Goal: Task Accomplishment & Management: Manage account settings

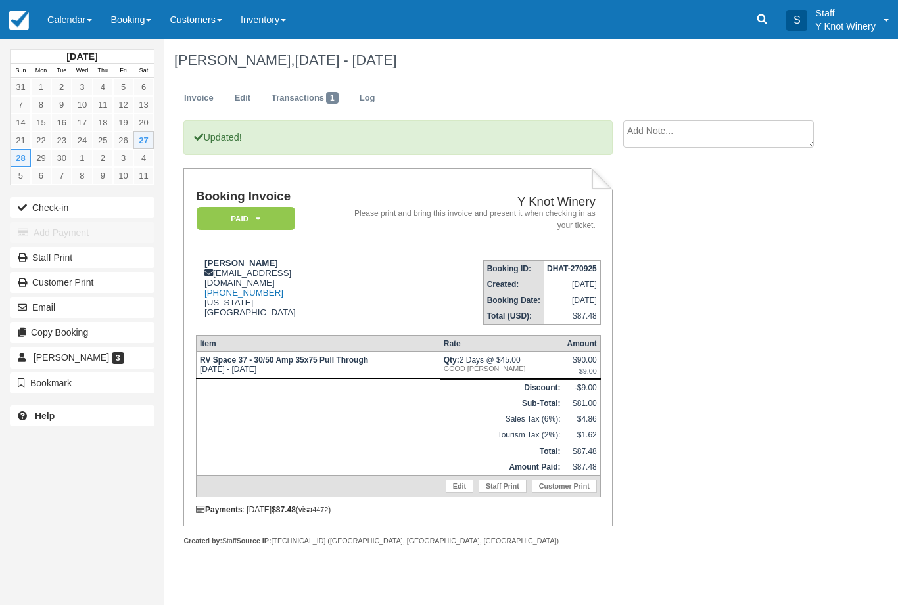
click at [64, 11] on link "Calendar" at bounding box center [69, 19] width 63 height 39
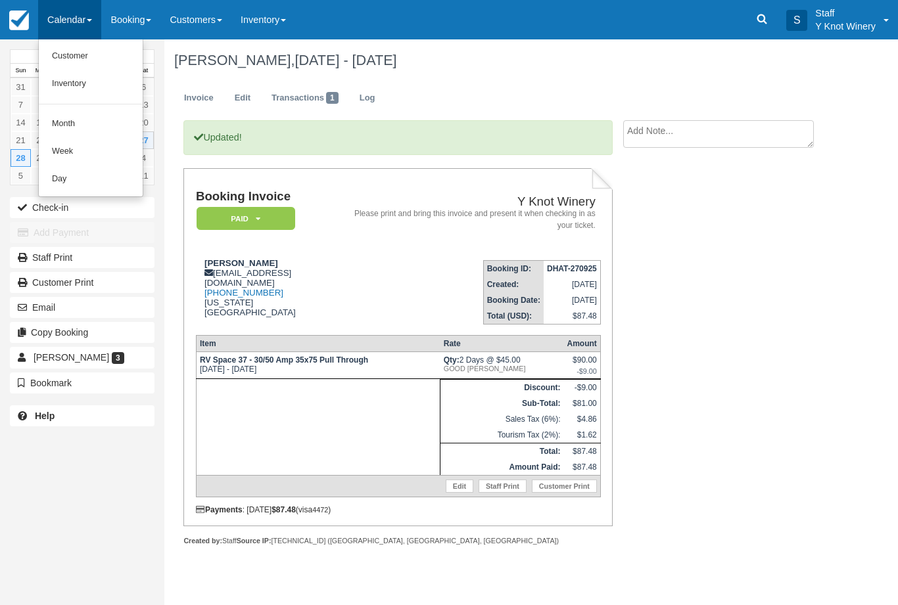
click at [74, 59] on link "Customer" at bounding box center [91, 57] width 104 height 28
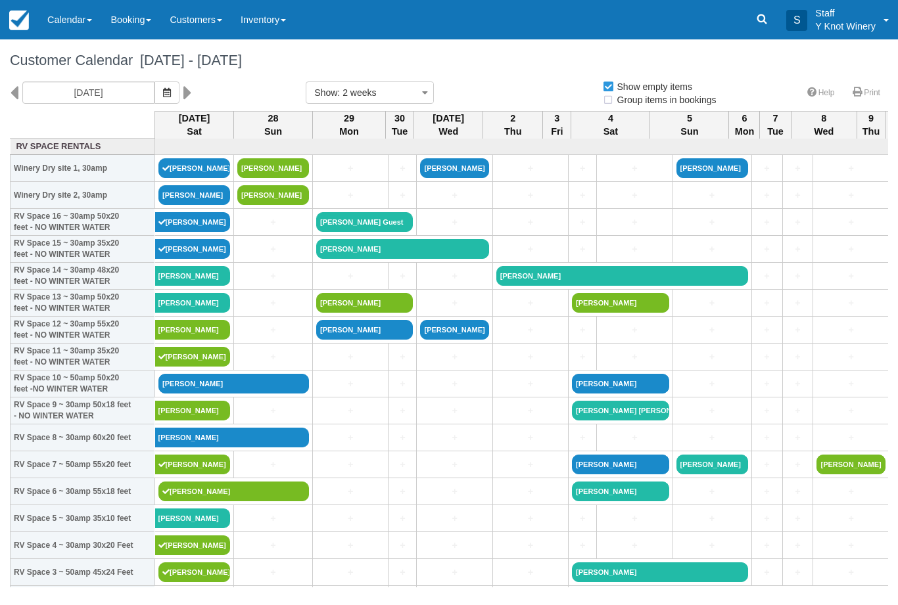
select select
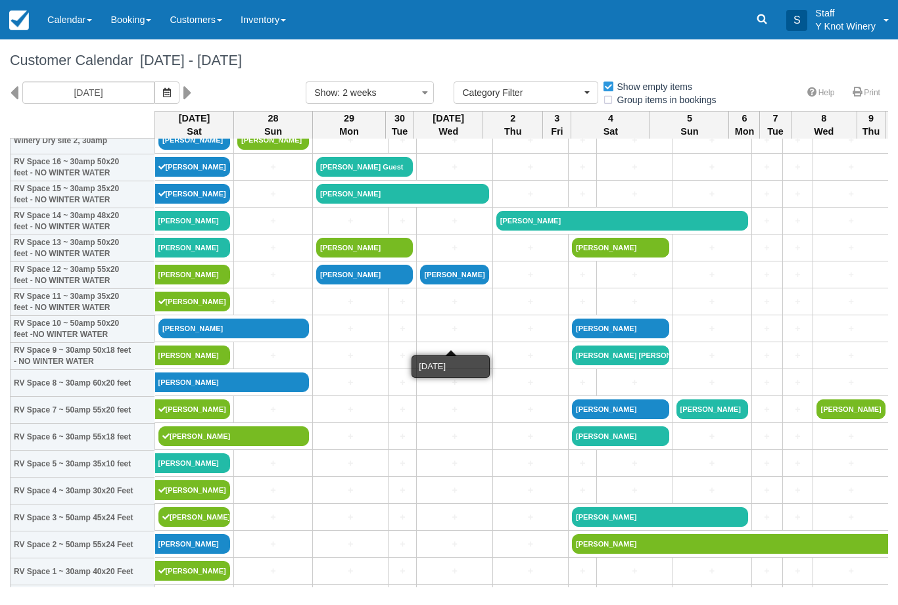
scroll to position [55, 0]
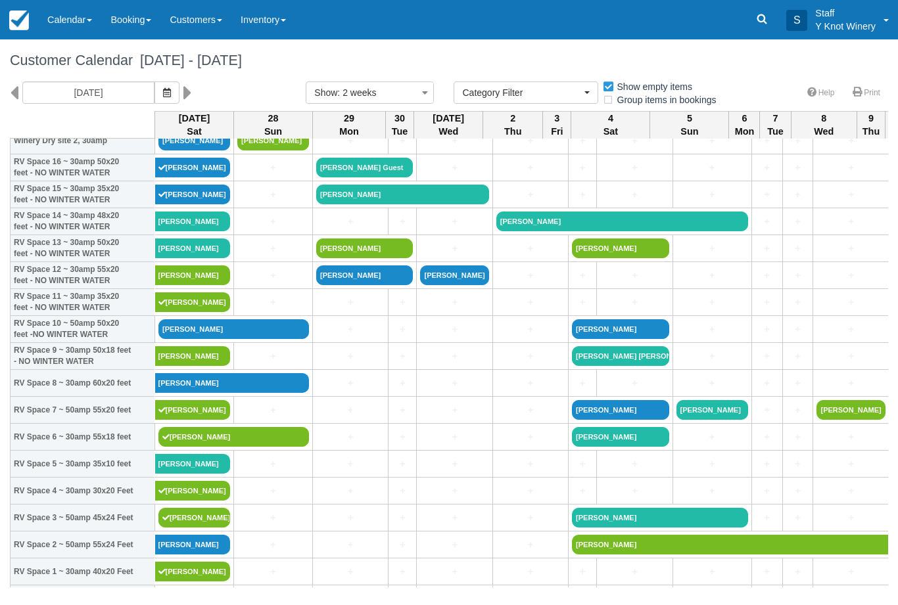
click at [200, 339] on link "[PERSON_NAME]" at bounding box center [233, 329] width 151 height 20
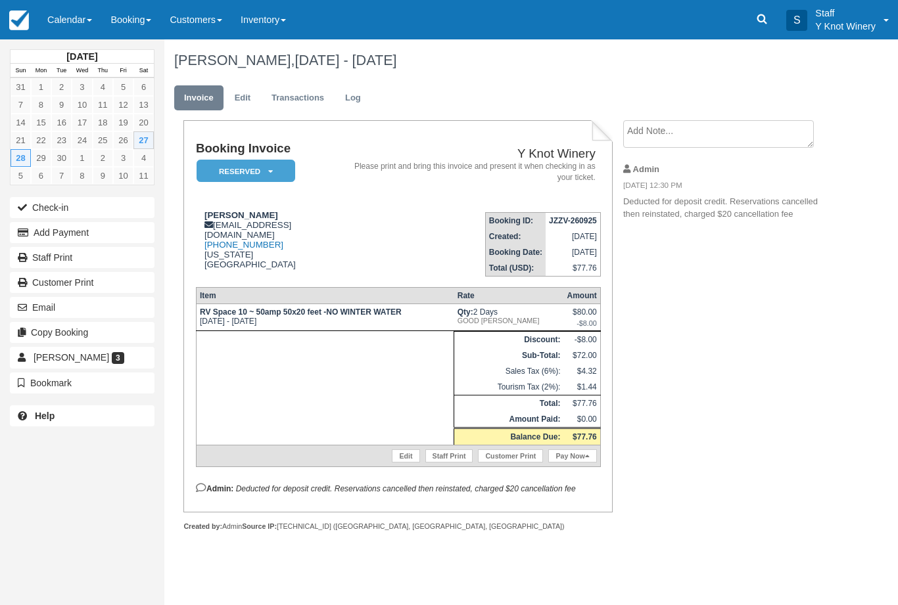
click at [565, 463] on link "Pay Now" at bounding box center [572, 456] width 48 height 13
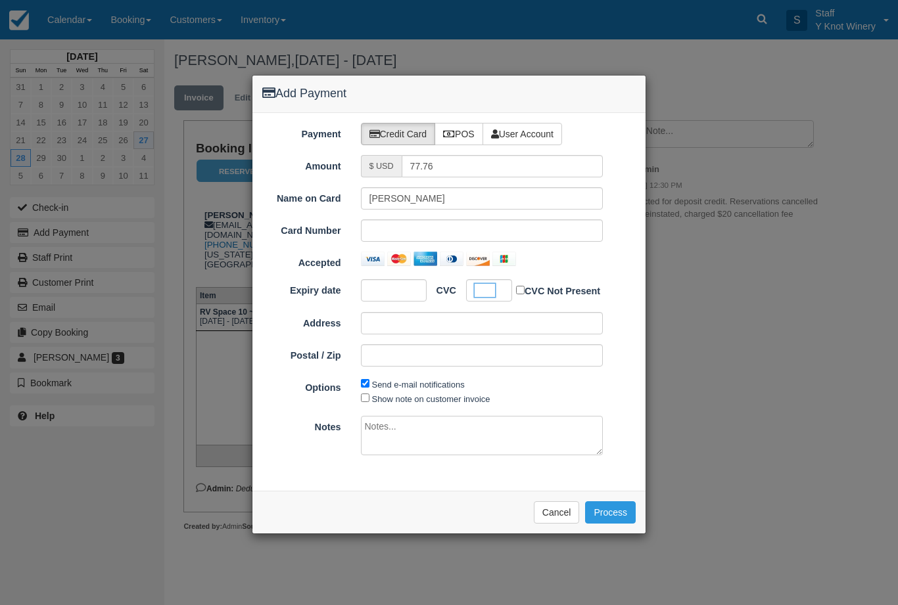
click at [365, 400] on input "Show note on customer invoice" at bounding box center [365, 398] width 9 height 9
checkbox input "true"
click at [612, 518] on button "Process" at bounding box center [610, 513] width 51 height 22
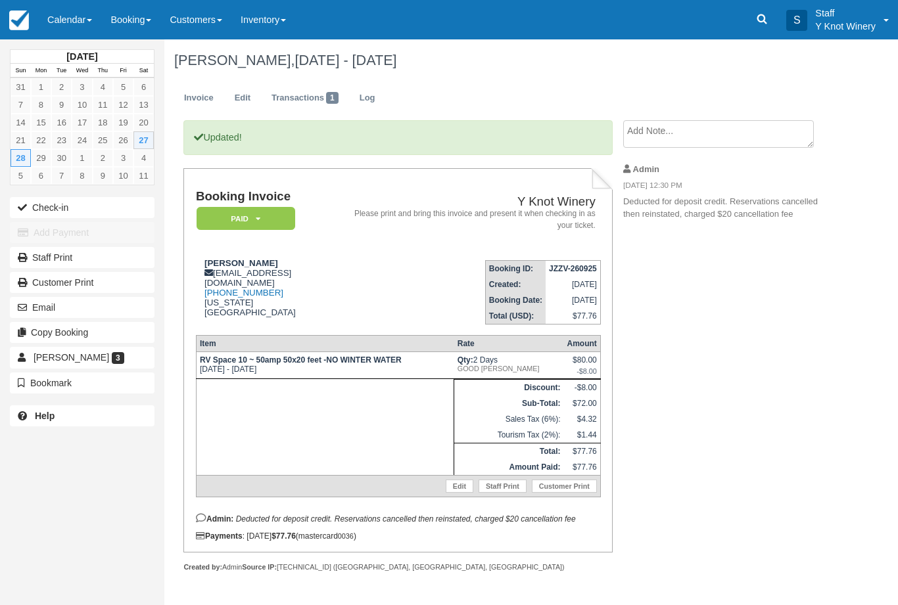
click at [32, 206] on button "Check-in" at bounding box center [82, 207] width 145 height 21
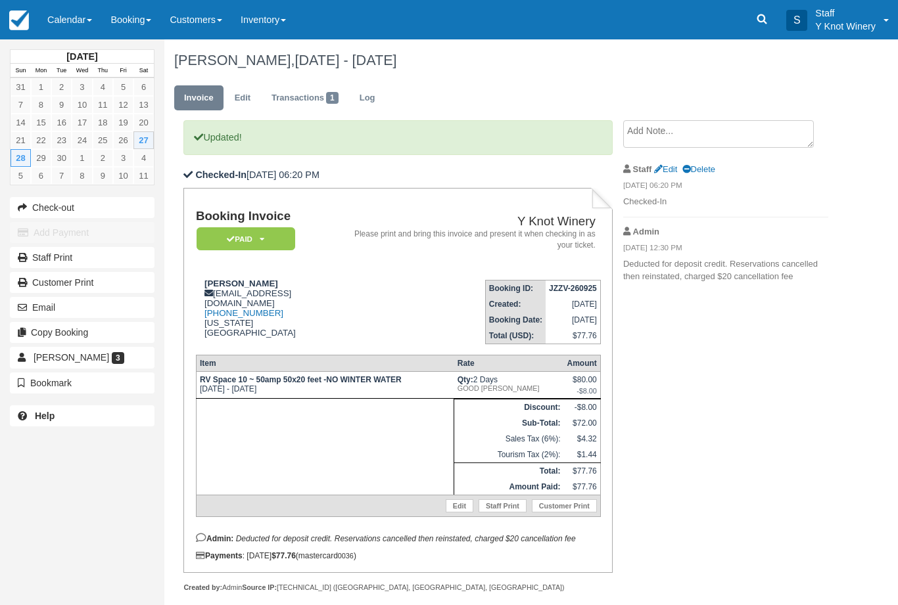
click at [64, 22] on link "Calendar" at bounding box center [69, 19] width 63 height 39
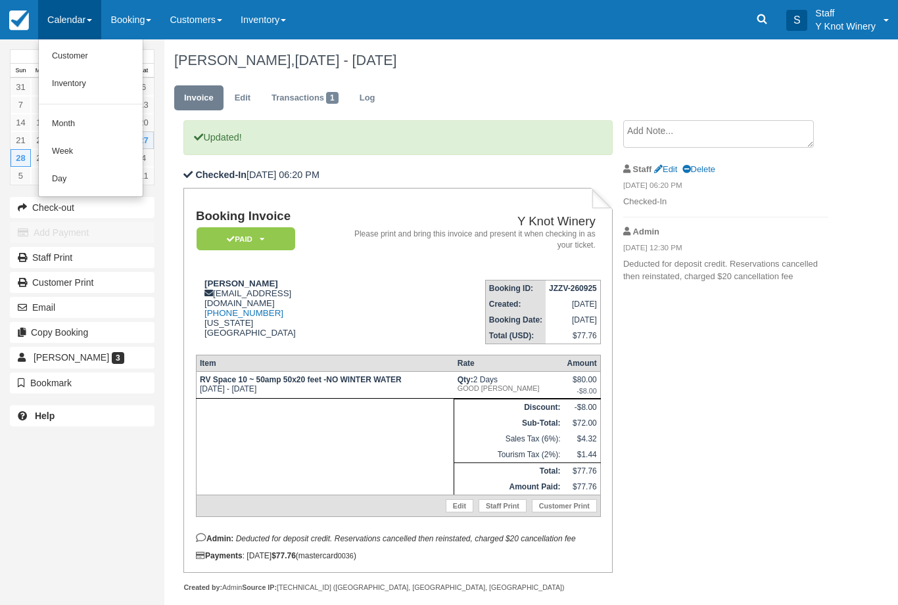
click at [72, 49] on link "Customer" at bounding box center [91, 57] width 104 height 28
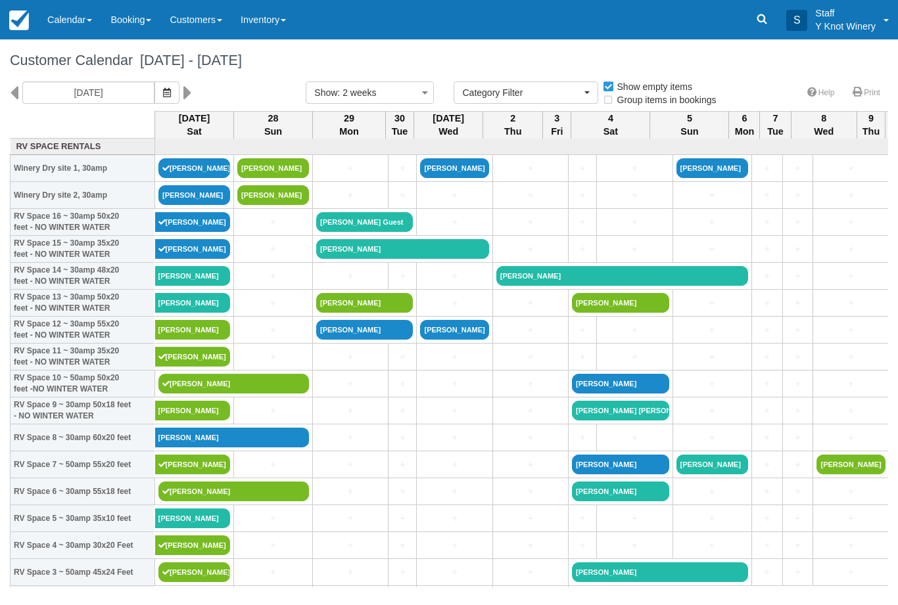
select select
click at [166, 313] on link "Mae Englehart" at bounding box center [193, 303] width 76 height 20
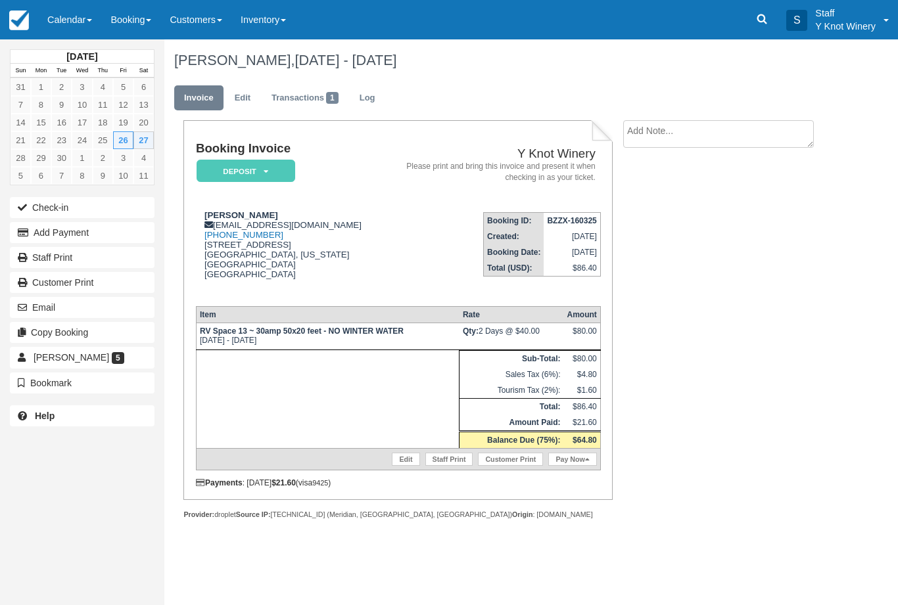
click at [562, 466] on link "Pay Now" at bounding box center [572, 459] width 48 height 13
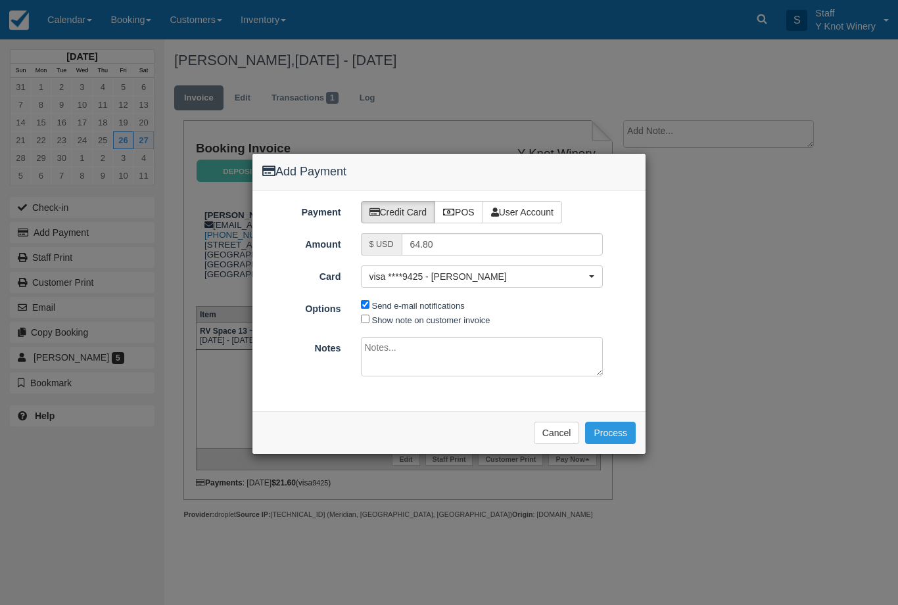
click at [429, 281] on span "visa ****9425 - Debbie bachmann" at bounding box center [477, 276] width 217 height 13
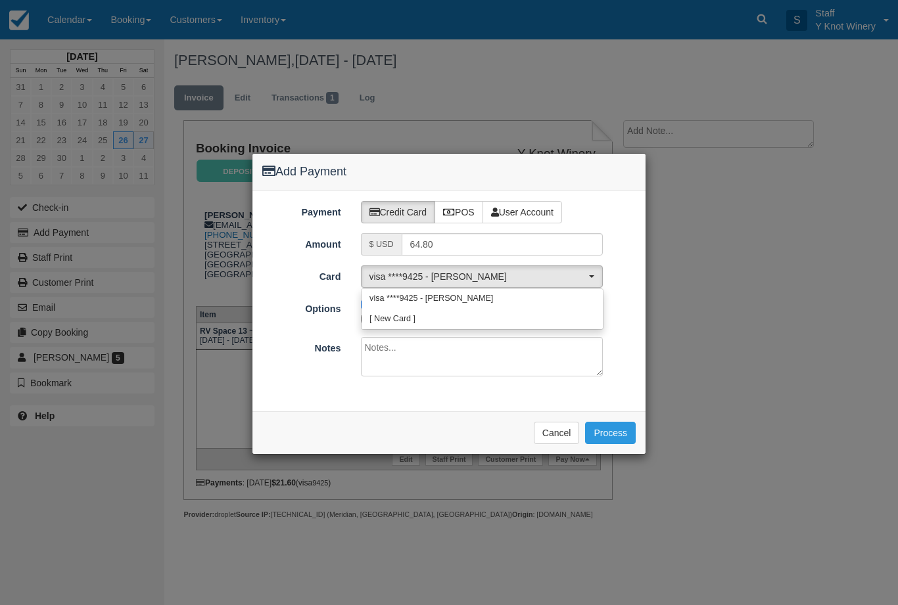
click at [423, 385] on div at bounding box center [449, 304] width 394 height 302
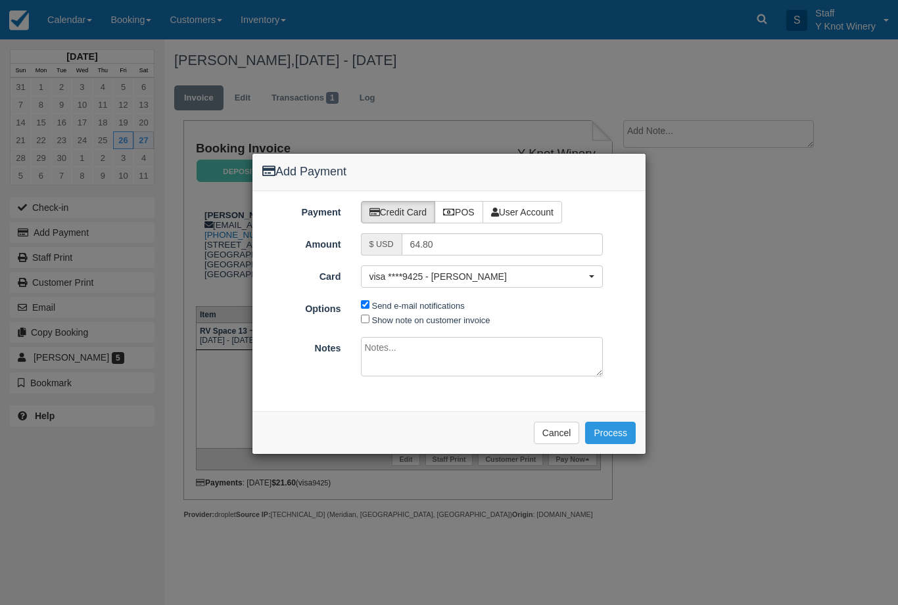
click at [547, 439] on button "Cancel" at bounding box center [557, 433] width 46 height 22
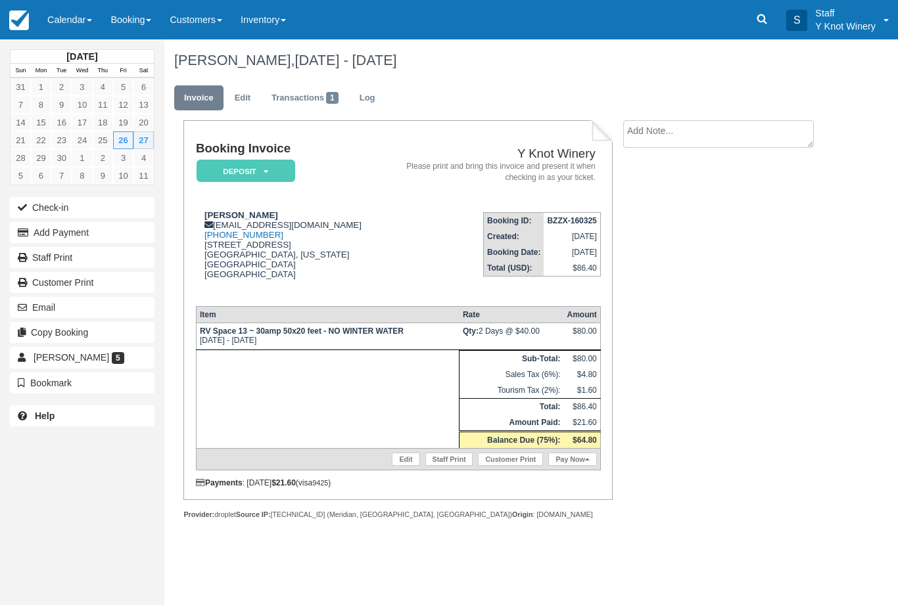
click at [561, 466] on link "Pay Now" at bounding box center [572, 459] width 48 height 13
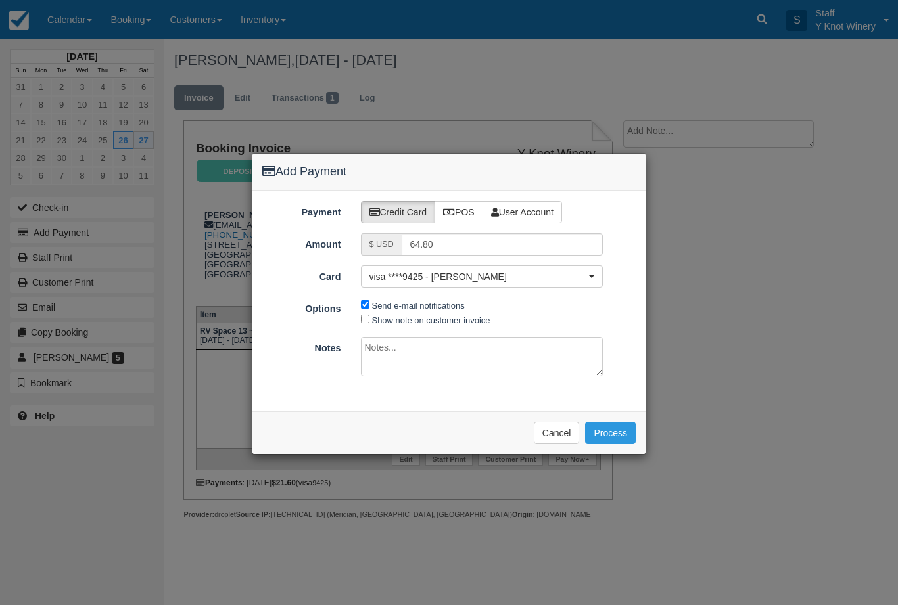
click at [463, 279] on span "visa ****9425 - Debbie bachmann" at bounding box center [477, 276] width 217 height 13
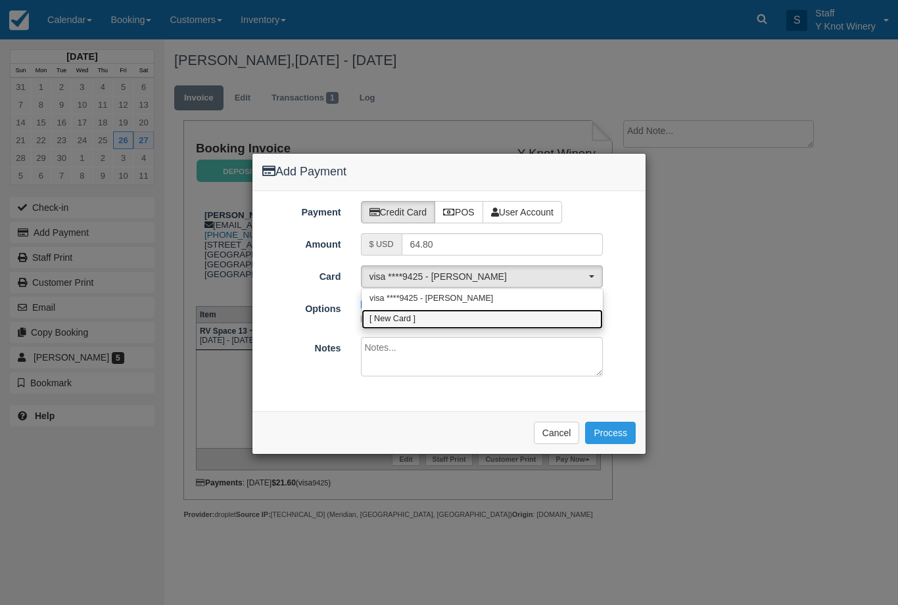
click at [437, 327] on link "[ New Card ]" at bounding box center [482, 320] width 241 height 20
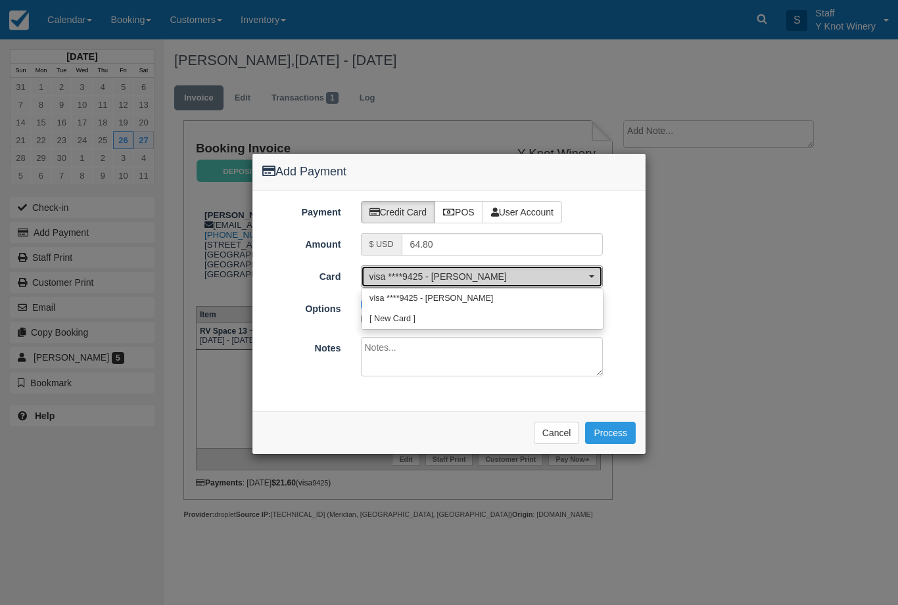
select select "0"
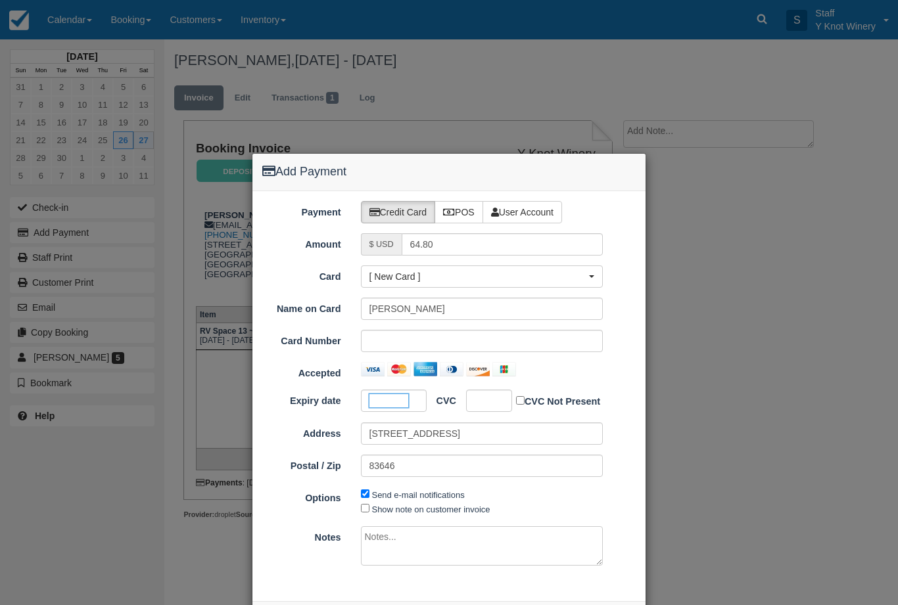
click at [498, 411] on div at bounding box center [489, 401] width 46 height 22
click at [406, 505] on label "Show note on customer invoice" at bounding box center [431, 510] width 118 height 10
click at [369, 505] on input "Show note on customer invoice" at bounding box center [365, 508] width 9 height 9
checkbox input "true"
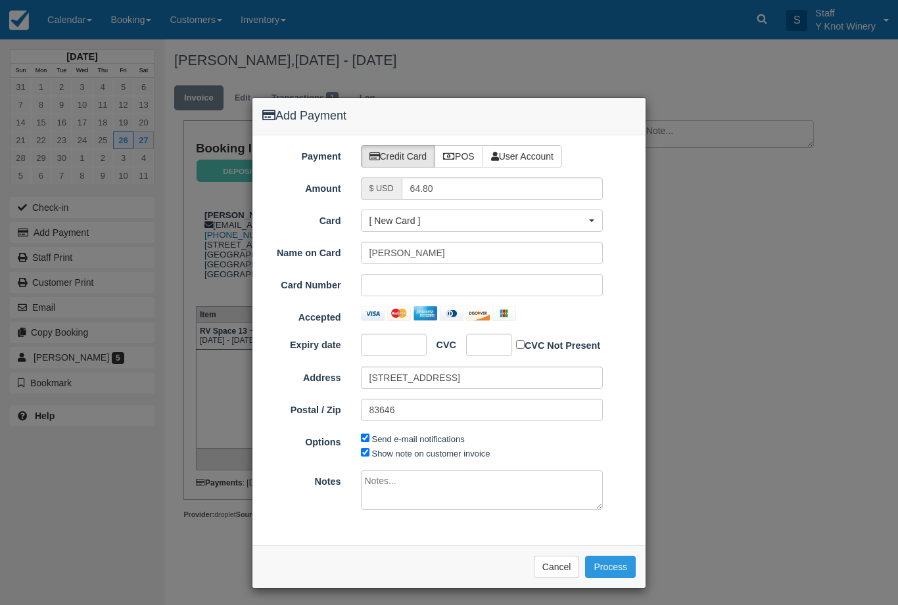
scroll to position [55, 0]
click at [615, 565] on button "Process" at bounding box center [610, 568] width 51 height 22
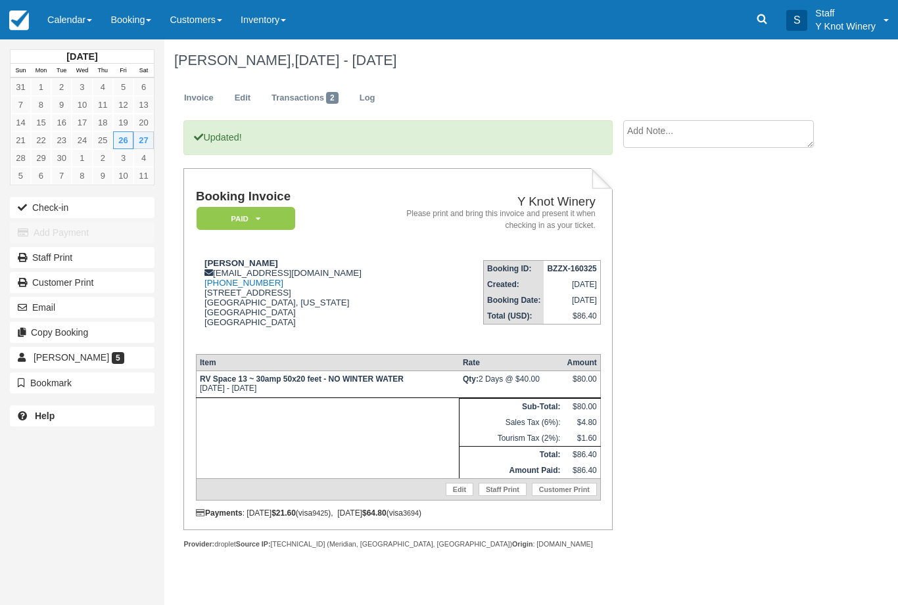
click at [39, 201] on button "Check-in" at bounding box center [82, 207] width 145 height 21
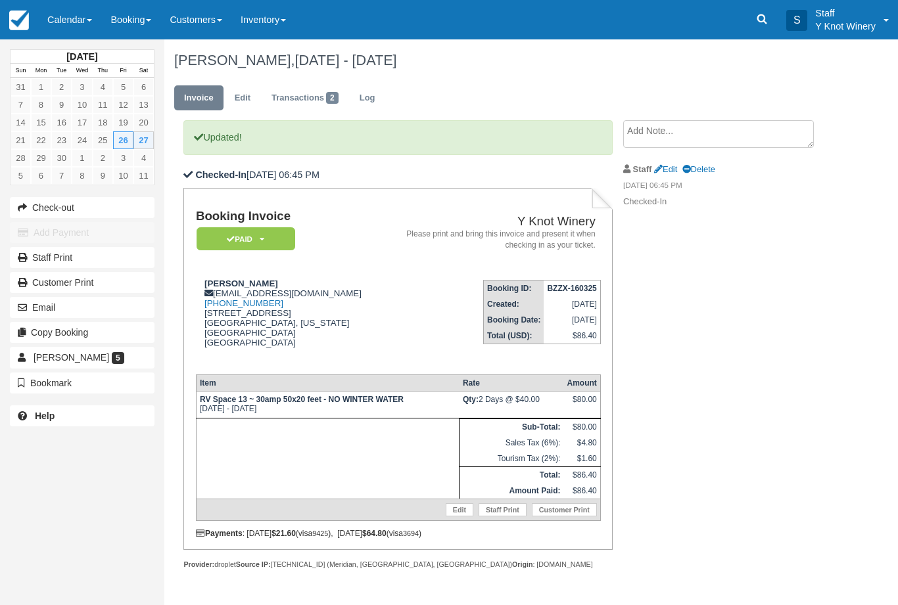
click at [66, 24] on link "Calendar" at bounding box center [69, 19] width 63 height 39
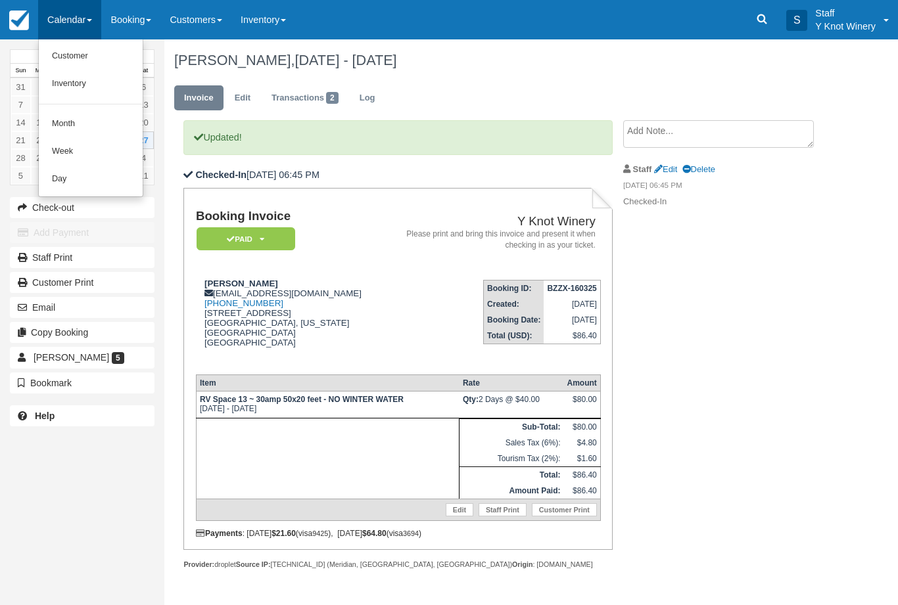
click at [66, 60] on link "Customer" at bounding box center [91, 57] width 104 height 28
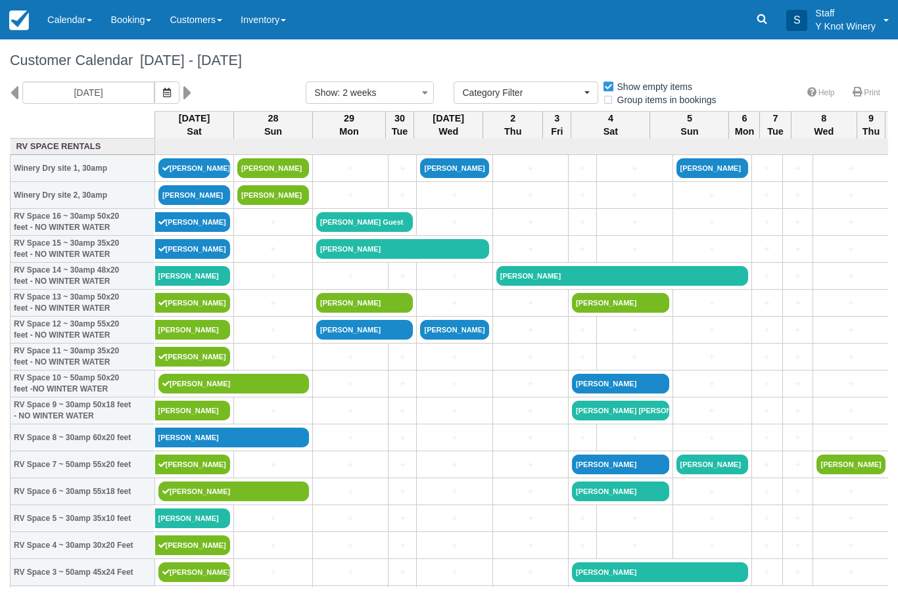
select select
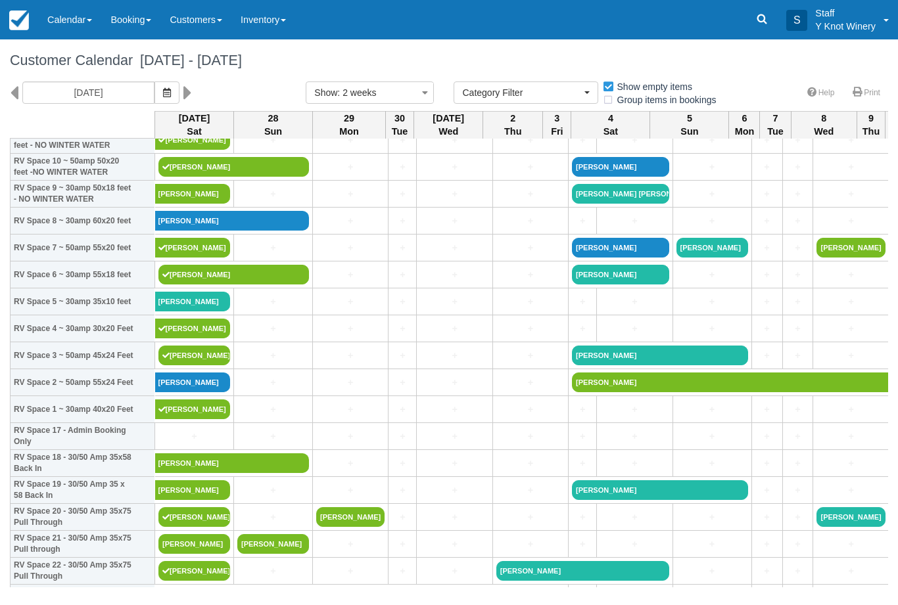
scroll to position [216, 0]
